Goal: Find specific page/section: Find specific page/section

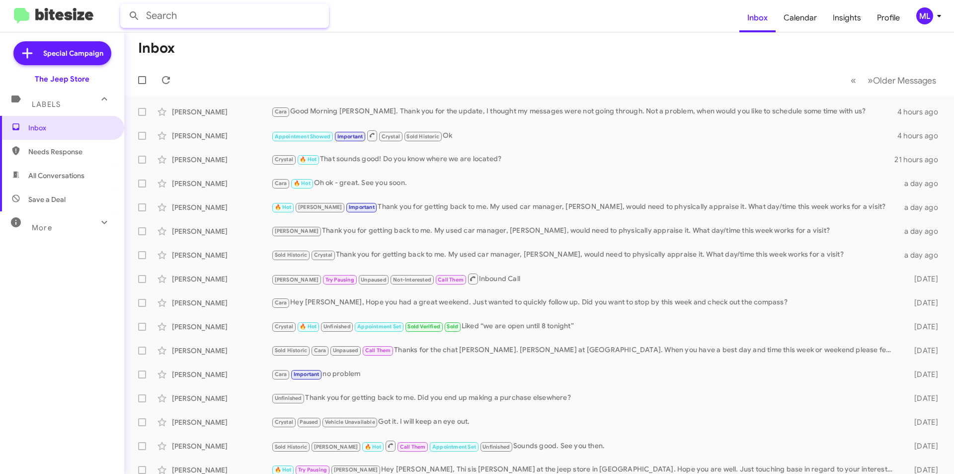
click at [210, 11] on input "text" at bounding box center [224, 16] width 209 height 24
click at [124, 6] on button at bounding box center [134, 16] width 20 height 20
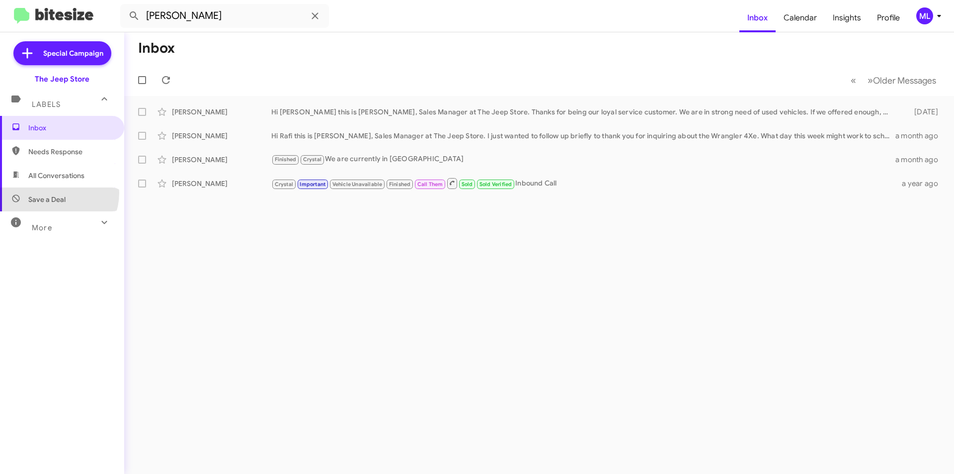
click at [51, 192] on span "Save a Deal" at bounding box center [62, 199] width 124 height 24
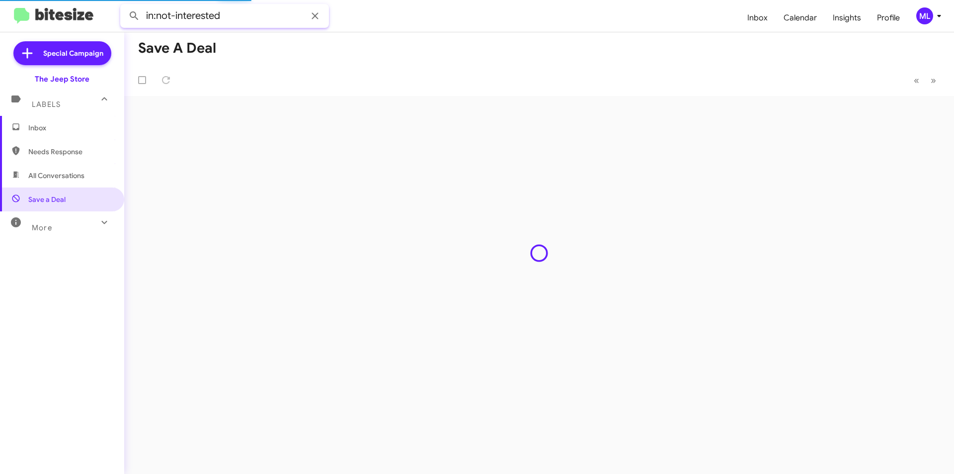
click at [261, 19] on input "in:not-interested" at bounding box center [224, 16] width 209 height 24
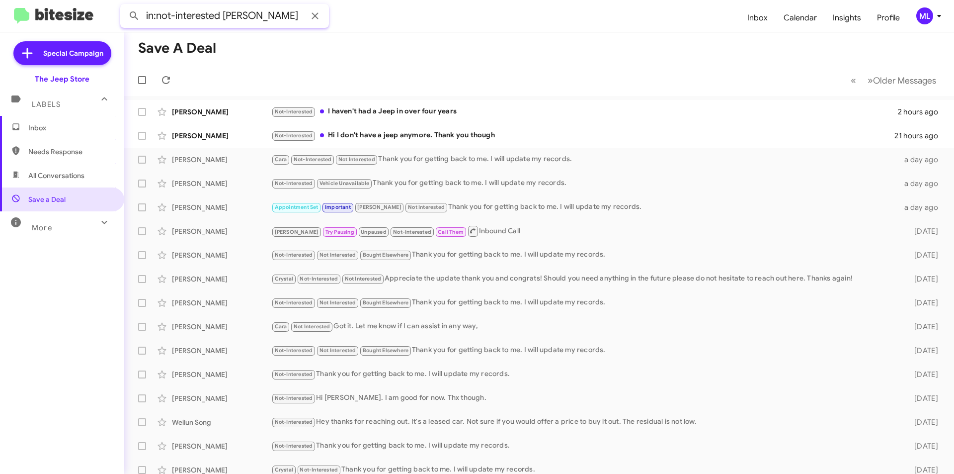
type input "in:not-interested [PERSON_NAME]"
click at [124, 6] on button at bounding box center [134, 16] width 20 height 20
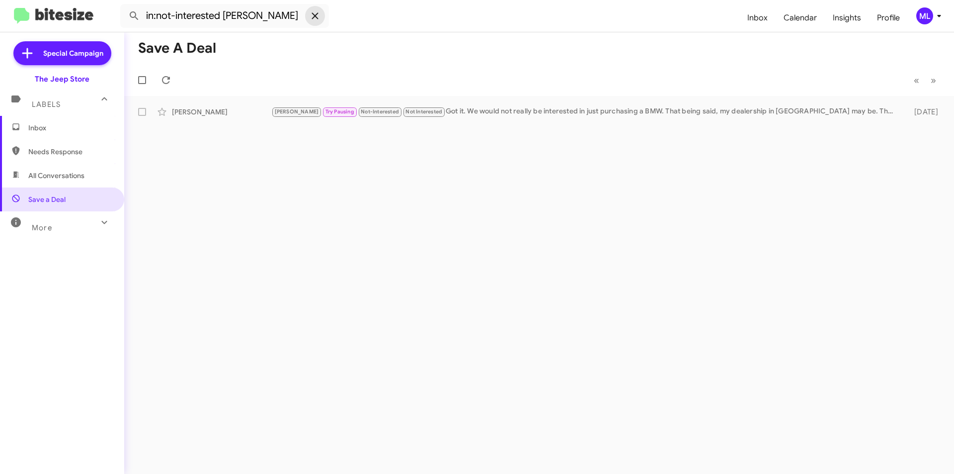
click at [317, 21] on icon at bounding box center [315, 16] width 12 height 12
